Goal: Navigation & Orientation: Find specific page/section

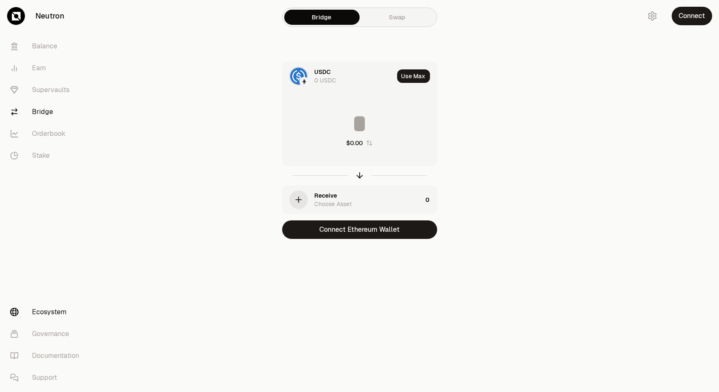
click at [54, 317] on link "Ecosystem" at bounding box center [47, 312] width 88 height 22
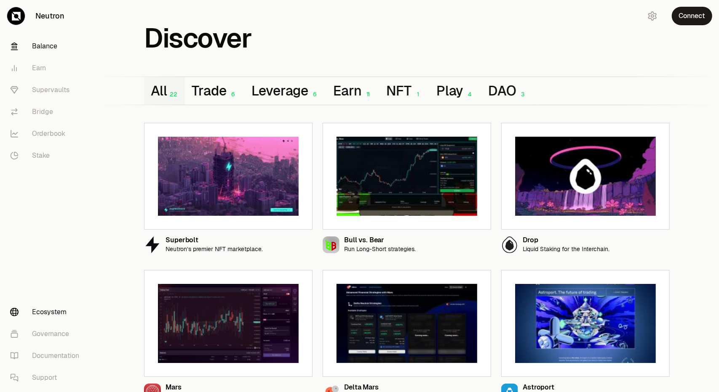
click at [47, 50] on link "Balance" at bounding box center [47, 46] width 88 height 22
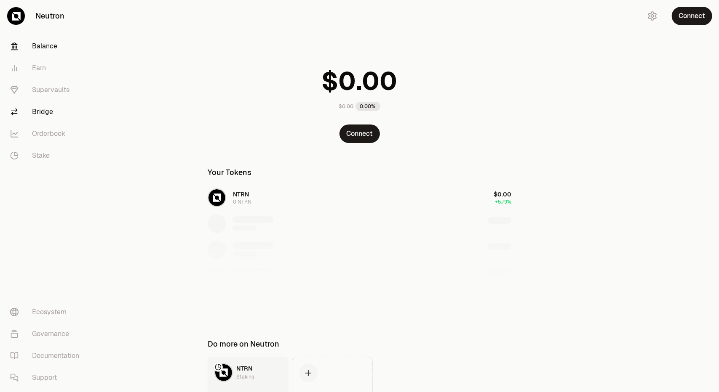
click at [38, 109] on link "Bridge" at bounding box center [47, 112] width 88 height 22
